Goal: Find specific page/section

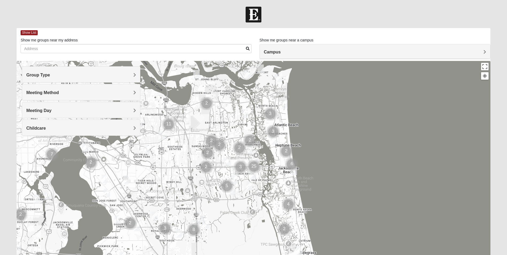
click at [107, 76] on h4 "Group Type" at bounding box center [81, 74] width 110 height 5
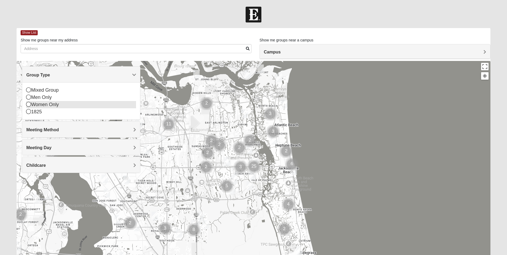
click at [27, 106] on icon at bounding box center [28, 104] width 5 height 5
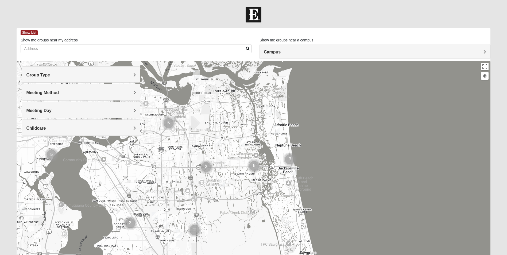
click at [79, 96] on div "Meeting Method" at bounding box center [81, 92] width 118 height 16
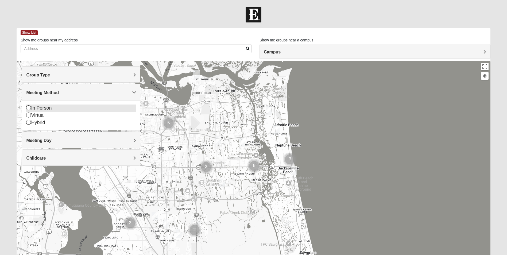
click at [28, 108] on icon at bounding box center [28, 107] width 5 height 5
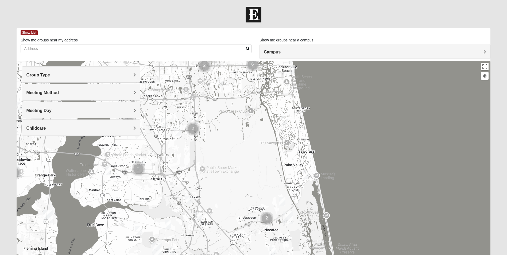
drag, startPoint x: 194, startPoint y: 182, endPoint x: 192, endPoint y: 80, distance: 102.1
click at [192, 80] on div at bounding box center [253, 168] width 473 height 214
click at [398, 53] on h4 "Campus" at bounding box center [375, 51] width 222 height 5
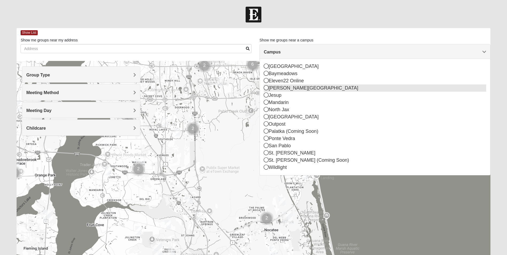
click at [266, 89] on icon at bounding box center [266, 87] width 5 height 5
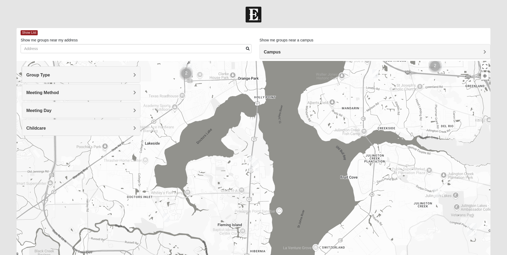
click at [252, 160] on img "Fleming Island" at bounding box center [254, 164] width 14 height 17
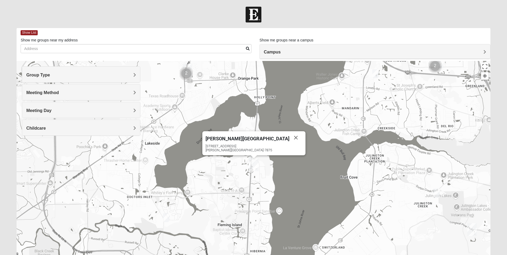
click at [168, 216] on img "Womens New 32068" at bounding box center [166, 217] width 11 height 13
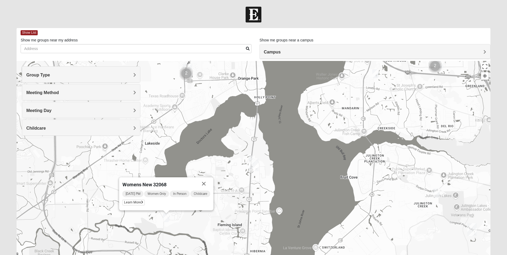
click at [437, 193] on img "Womens Iliff 32259" at bounding box center [436, 192] width 11 height 13
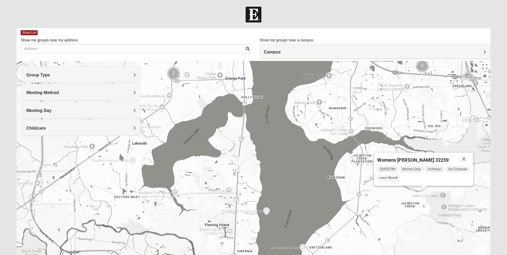
click at [238, 156] on img "Fleming Island" at bounding box center [241, 164] width 14 height 17
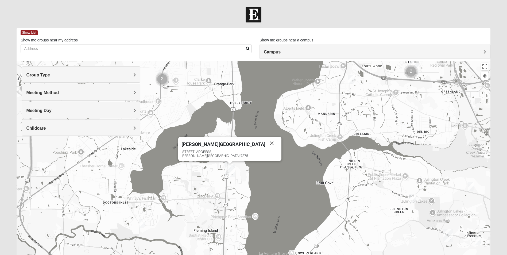
drag, startPoint x: 323, startPoint y: 179, endPoint x: 313, endPoint y: 182, distance: 10.2
click at [312, 187] on div "[PERSON_NAME][GEOGRAPHIC_DATA] [STREET_ADDRESS][PERSON_NAME]" at bounding box center [253, 168] width 473 height 214
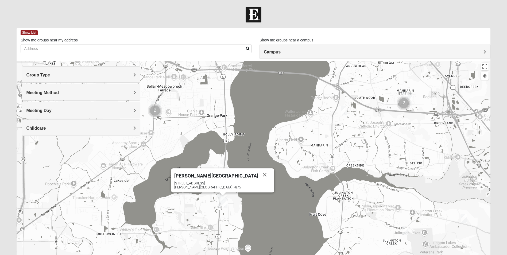
drag, startPoint x: 344, startPoint y: 104, endPoint x: 337, endPoint y: 128, distance: 25.4
click at [337, 128] on div "[PERSON_NAME][GEOGRAPHIC_DATA] [STREET_ADDRESS][PERSON_NAME]" at bounding box center [253, 168] width 473 height 214
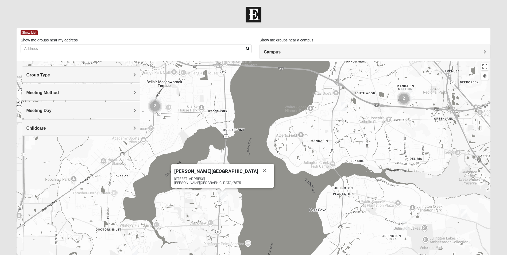
click at [329, 53] on h4 "Campus" at bounding box center [375, 51] width 222 height 5
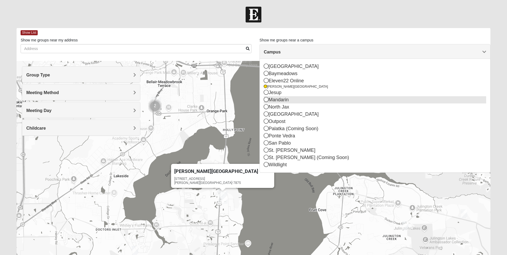
click at [266, 100] on icon at bounding box center [266, 99] width 5 height 5
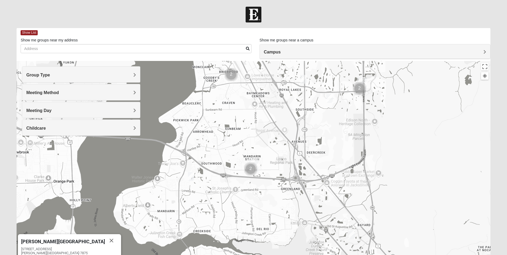
click at [87, 80] on div "Group Type" at bounding box center [81, 75] width 118 height 16
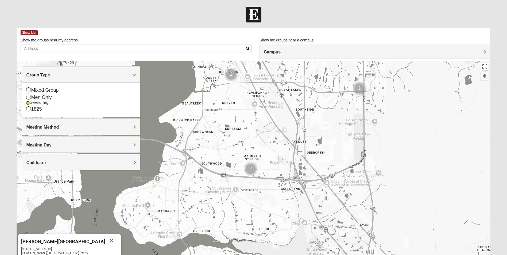
click at [176, 91] on div "[PERSON_NAME][GEOGRAPHIC_DATA] [STREET_ADDRESS][PERSON_NAME]" at bounding box center [253, 168] width 473 height 214
click at [175, 92] on div "[PERSON_NAME][GEOGRAPHIC_DATA] [STREET_ADDRESS][PERSON_NAME]" at bounding box center [253, 168] width 473 height 214
